Goal: Information Seeking & Learning: Compare options

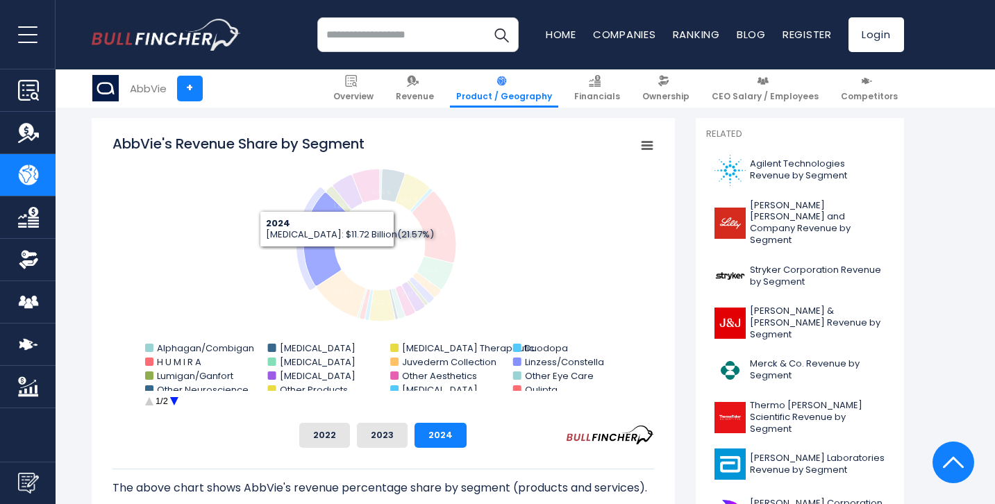
scroll to position [371, 0]
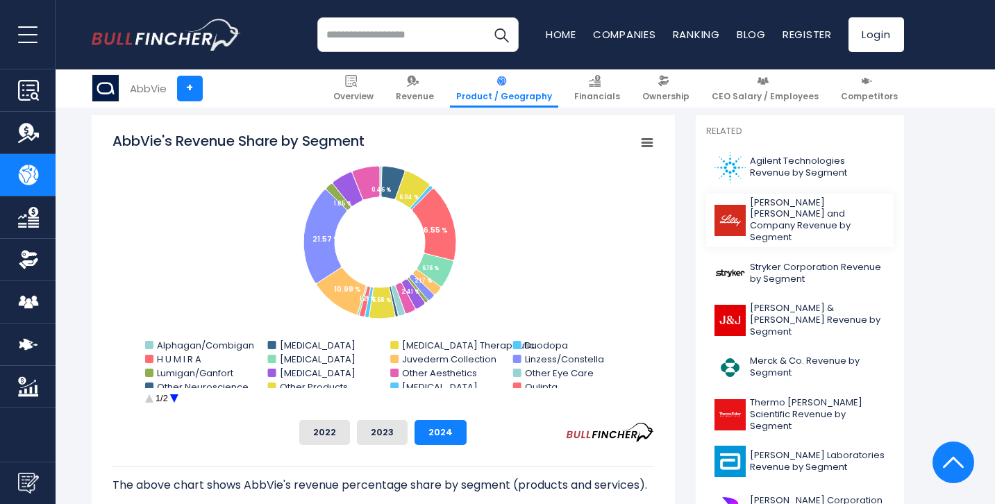
click at [777, 208] on span "[PERSON_NAME] [PERSON_NAME] and Company Revenue by Segment" at bounding box center [817, 220] width 135 height 47
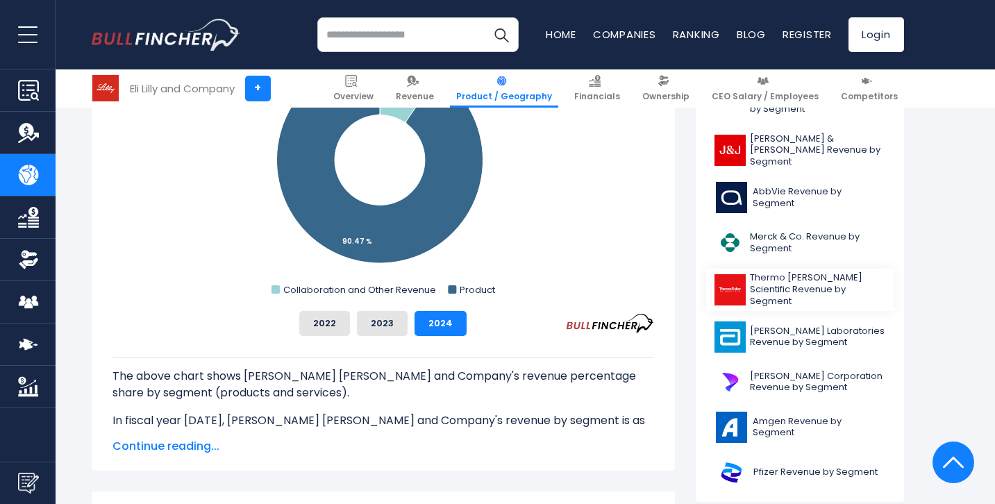
scroll to position [423, 0]
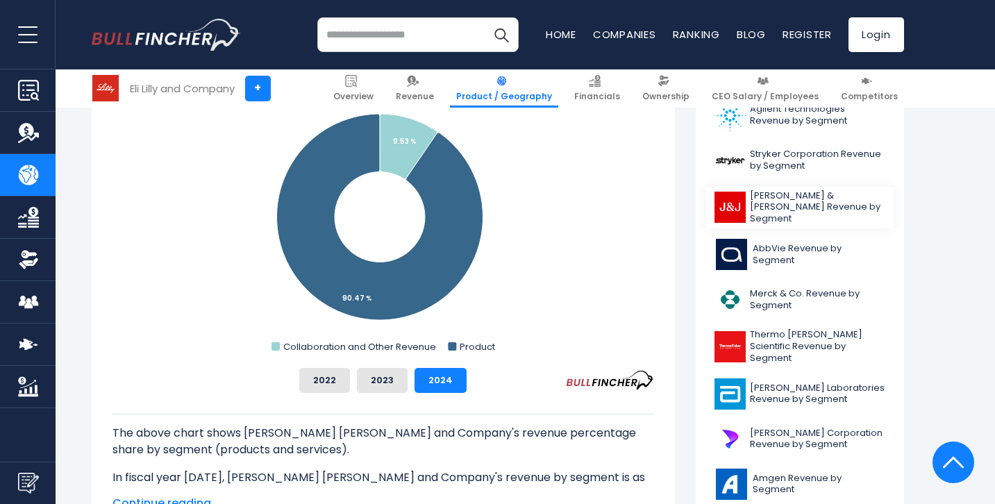
click at [773, 206] on span "Johnson & Johnson Revenue by Segment" at bounding box center [817, 207] width 135 height 35
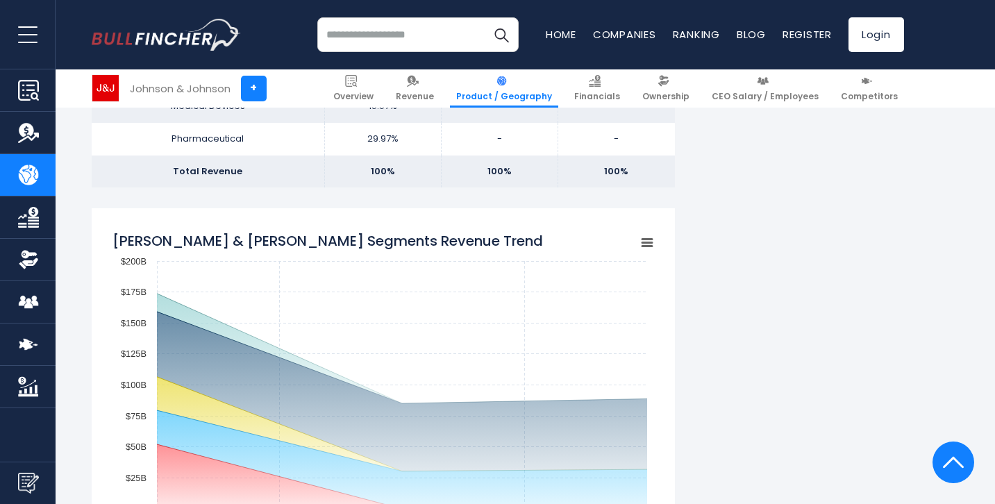
scroll to position [1340, 0]
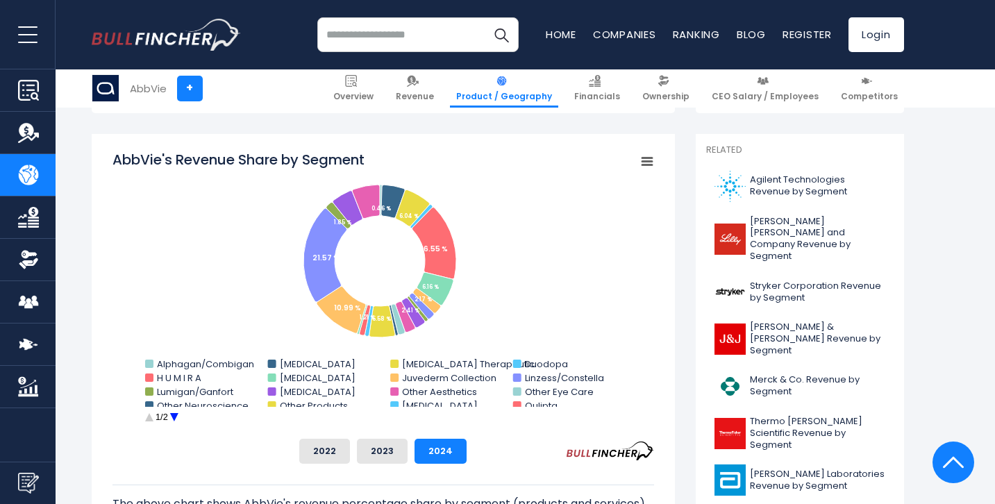
scroll to position [357, 0]
